Goal: Find specific page/section: Find specific page/section

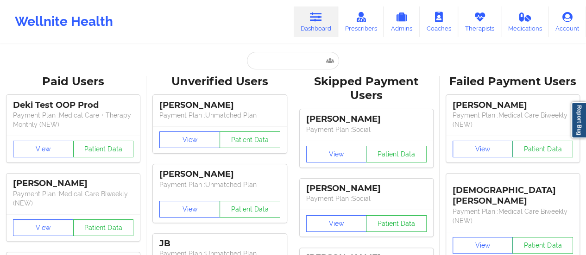
click at [279, 57] on input "text" at bounding box center [293, 61] width 92 height 18
paste input "[EMAIL_ADDRESS][PERSON_NAME][DOMAIN_NAME]"
type input "[EMAIL_ADDRESS][PERSON_NAME][DOMAIN_NAME]"
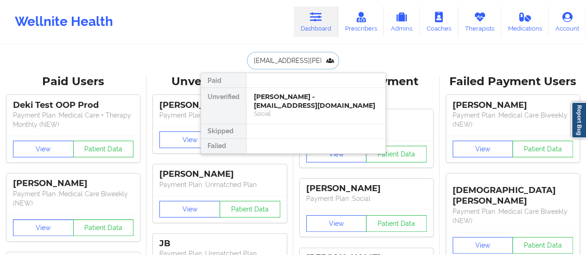
scroll to position [0, 6]
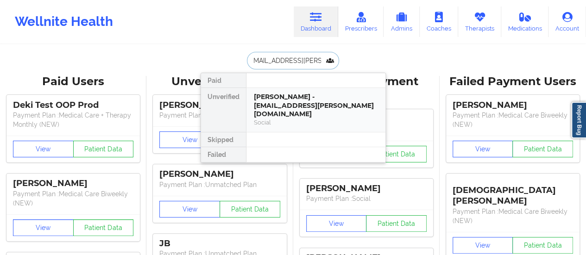
click at [270, 106] on div "[PERSON_NAME] - [EMAIL_ADDRESS][PERSON_NAME][DOMAIN_NAME]" at bounding box center [316, 106] width 124 height 26
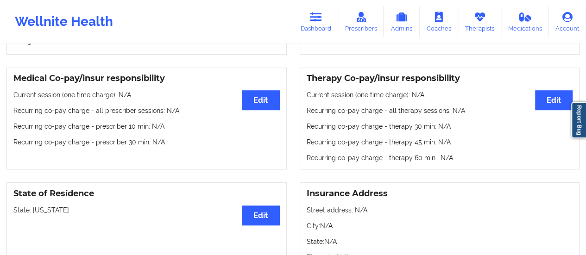
scroll to position [268, 0]
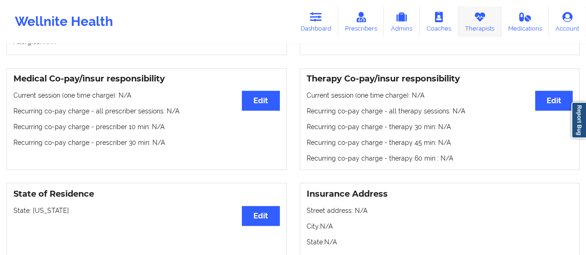
click at [483, 30] on link "Therapists" at bounding box center [479, 21] width 43 height 31
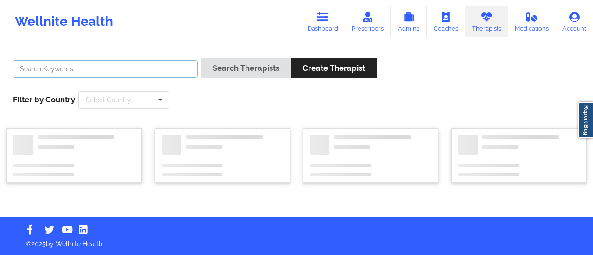
click at [130, 71] on input "text" at bounding box center [105, 69] width 185 height 18
type input "Dashima Green"
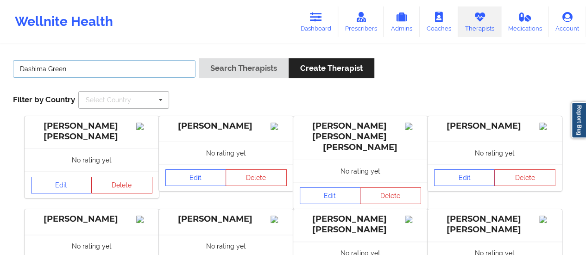
click at [199, 58] on button "Search Therapists" at bounding box center [244, 68] width 90 height 20
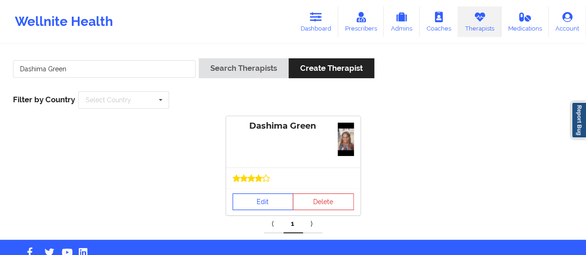
click at [263, 202] on link "Edit" at bounding box center [262, 202] width 61 height 17
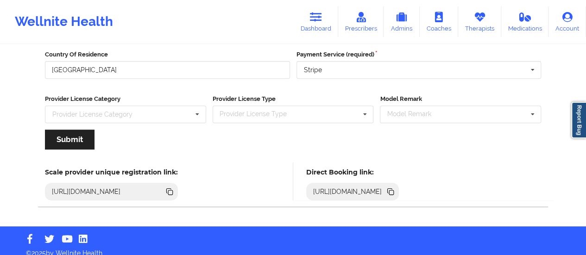
scroll to position [167, 0]
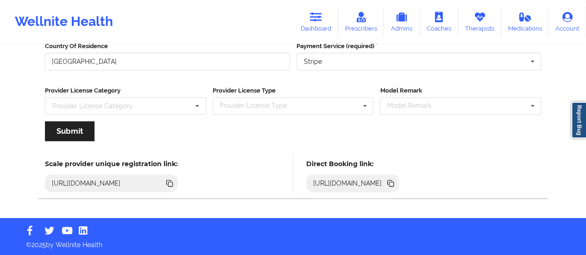
click at [392, 181] on icon at bounding box center [390, 182] width 5 height 5
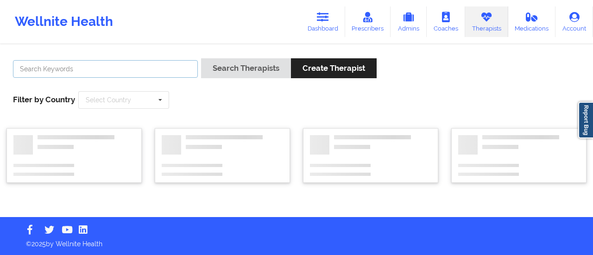
click at [149, 73] on input "text" at bounding box center [105, 69] width 185 height 18
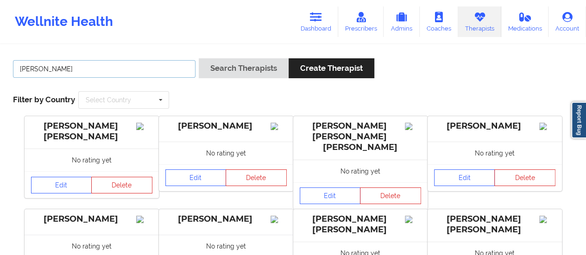
type input "[PERSON_NAME]"
click at [199, 58] on button "Search Therapists" at bounding box center [244, 68] width 90 height 20
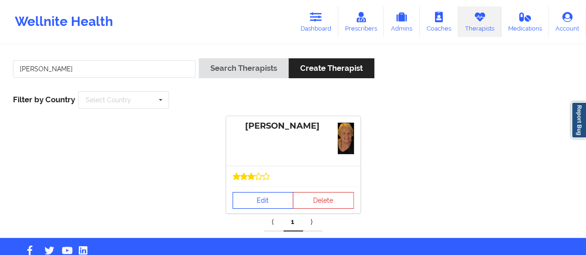
click at [251, 206] on link "Edit" at bounding box center [262, 200] width 61 height 17
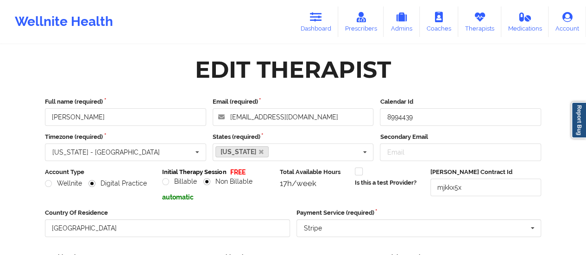
scroll to position [167, 0]
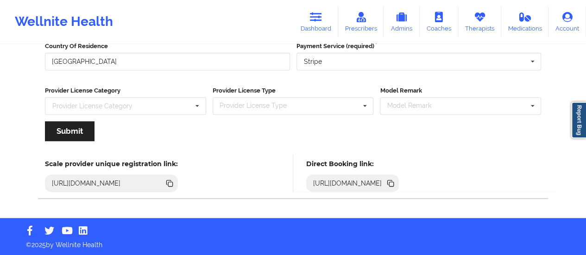
click at [394, 182] on icon at bounding box center [391, 184] width 5 height 5
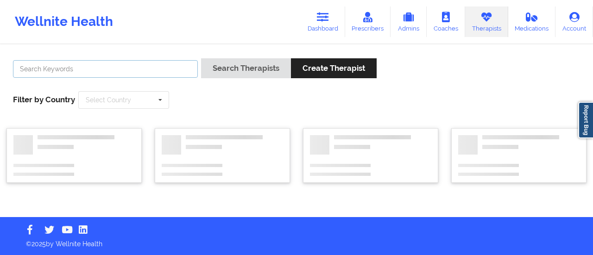
click at [87, 71] on input "text" at bounding box center [105, 69] width 185 height 18
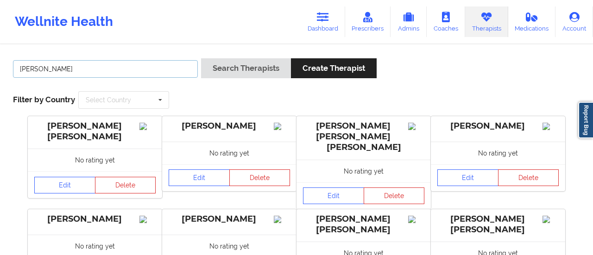
type input "[PERSON_NAME]"
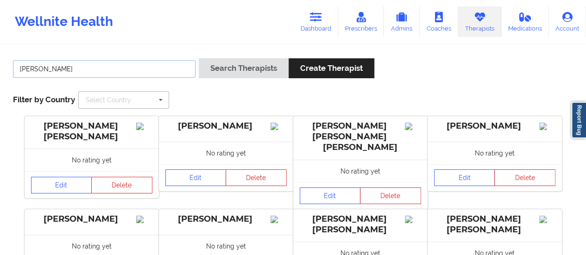
click at [199, 58] on button "Search Therapists" at bounding box center [244, 68] width 90 height 20
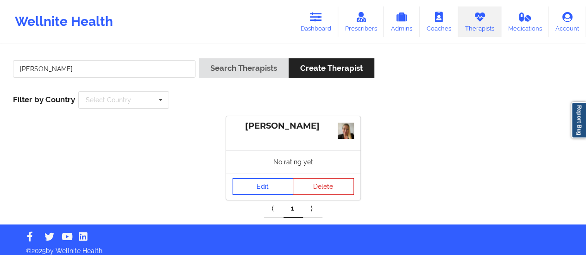
click at [258, 178] on link "Edit" at bounding box center [262, 186] width 61 height 17
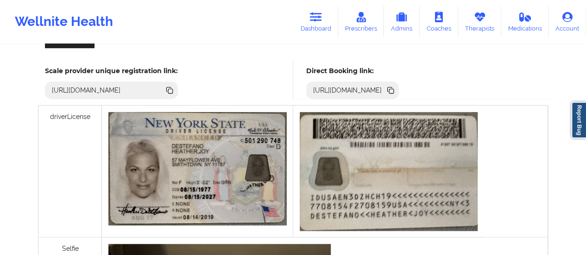
scroll to position [268, 0]
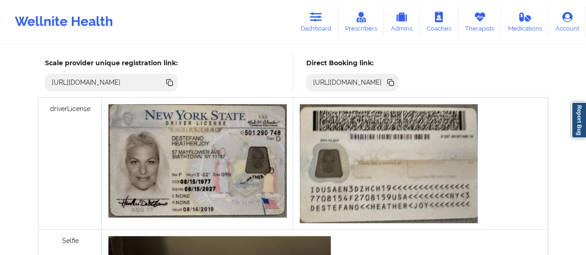
click at [394, 83] on icon at bounding box center [391, 83] width 5 height 5
click at [327, 36] on link "Dashboard" at bounding box center [316, 21] width 44 height 31
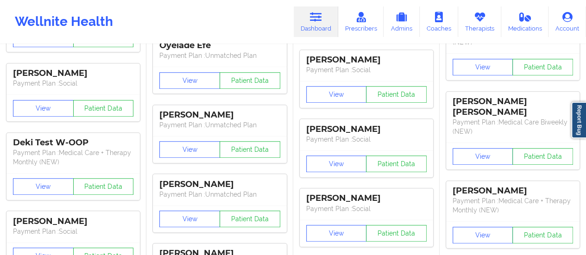
click at [327, 36] on link "Dashboard" at bounding box center [316, 21] width 44 height 31
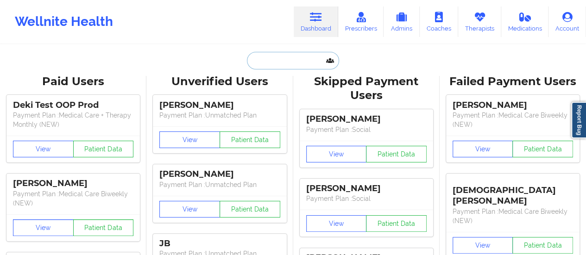
click at [282, 58] on input "text" at bounding box center [293, 61] width 92 height 18
paste input "[PERSON_NAME]"
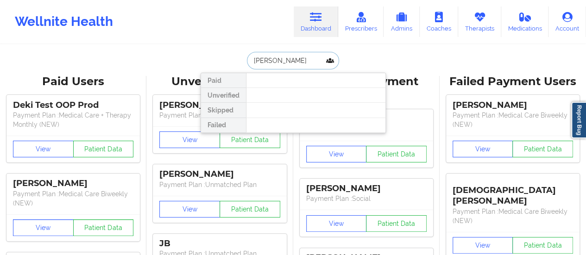
drag, startPoint x: 282, startPoint y: 59, endPoint x: 234, endPoint y: 61, distance: 47.7
click at [234, 61] on div "[PERSON_NAME] Paid Unverified Skipped Failed" at bounding box center [293, 61] width 185 height 18
click at [304, 55] on input "Skorzmeter" at bounding box center [293, 61] width 92 height 18
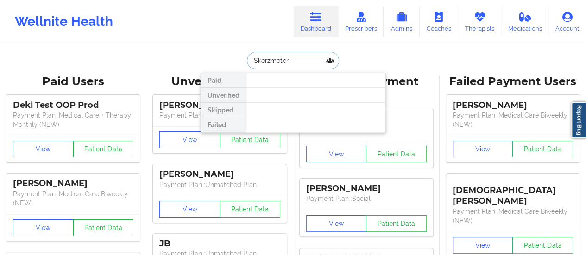
paste input "[PERSON_NAME][EMAIL_ADDRESS][PERSON_NAME][DOMAIN_NAME]"
type input "[PERSON_NAME][EMAIL_ADDRESS][PERSON_NAME][DOMAIN_NAME]"
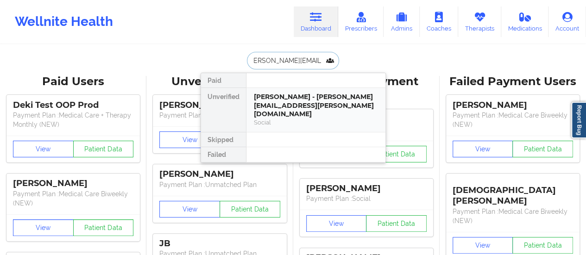
click at [270, 93] on div "[PERSON_NAME] - [PERSON_NAME][EMAIL_ADDRESS][PERSON_NAME][DOMAIN_NAME]" at bounding box center [316, 106] width 124 height 26
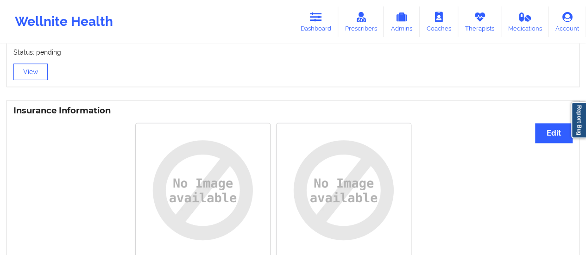
scroll to position [708, 0]
